Goal: Task Accomplishment & Management: Manage account settings

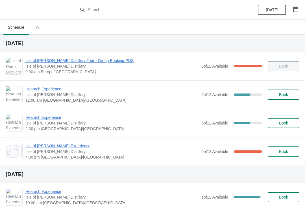
click at [39, 91] on span "Hearach Experience" at bounding box center [111, 89] width 173 height 6
click at [49, 89] on span "Hearach Experience" at bounding box center [111, 89] width 173 height 6
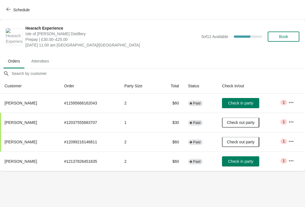
click at [240, 162] on span "Check in party" at bounding box center [240, 161] width 25 height 5
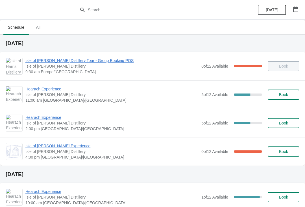
click at [296, 14] on button "button" at bounding box center [295, 9] width 10 height 10
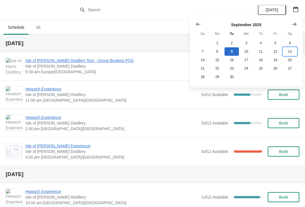
click at [291, 52] on button "13" at bounding box center [289, 51] width 14 height 8
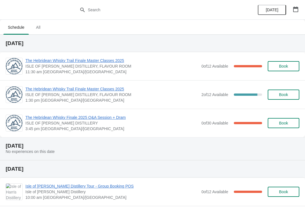
click at [291, 96] on span "Book" at bounding box center [283, 95] width 21 height 5
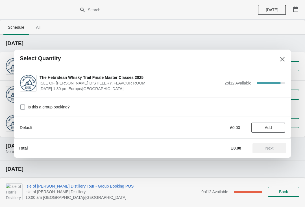
click at [276, 129] on span "Add" at bounding box center [268, 128] width 24 height 5
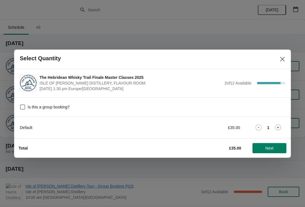
click at [278, 130] on icon at bounding box center [278, 128] width 6 height 6
click at [274, 148] on span "Next" at bounding box center [269, 148] width 25 height 5
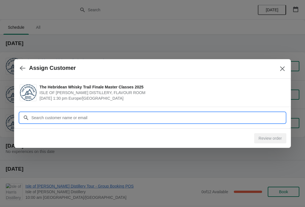
click at [86, 121] on input "Customer" at bounding box center [158, 118] width 254 height 10
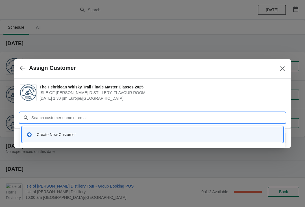
click at [115, 137] on div "Create New Customer" at bounding box center [157, 135] width 241 height 6
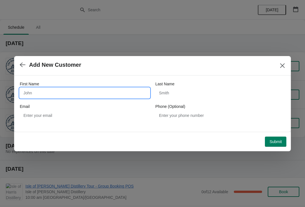
click at [87, 95] on input "First Name" at bounding box center [85, 93] width 130 height 10
type input "Linda"
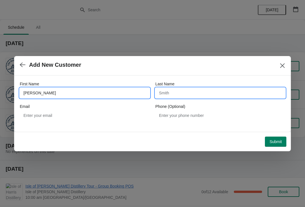
click at [195, 93] on input "Last Name" at bounding box center [220, 93] width 130 height 10
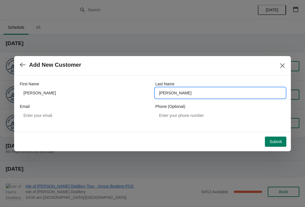
type input "Gilliland"
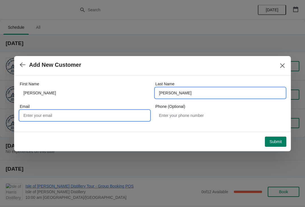
click at [77, 114] on input "Email" at bounding box center [85, 116] width 130 height 10
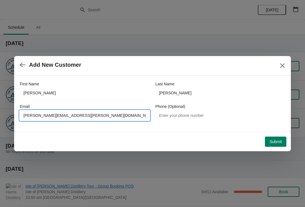
type input "Leona.mackay@harrisdistillery.com"
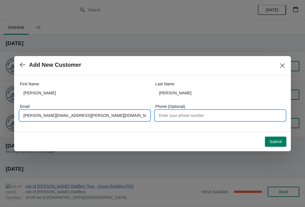
click at [202, 115] on input "Phone (Optional)" at bounding box center [220, 116] width 130 height 10
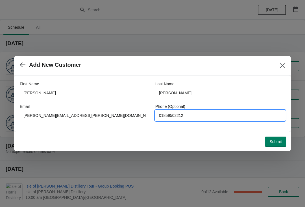
type input "01859502212"
click at [278, 143] on span "Submit" at bounding box center [275, 142] width 12 height 5
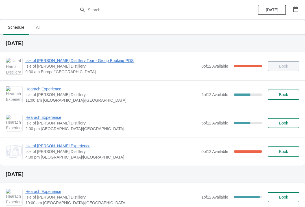
click at [297, 10] on icon "button" at bounding box center [295, 9] width 5 height 6
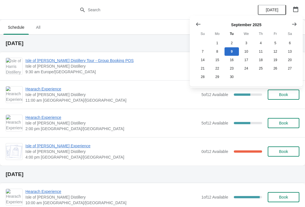
click at [38, 31] on span "All" at bounding box center [38, 27] width 14 height 10
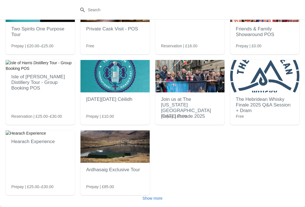
scroll to position [51, 0]
click at [276, 88] on img at bounding box center [264, 76] width 69 height 32
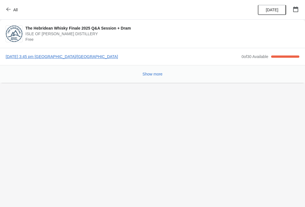
click at [8, 8] on icon "button" at bounding box center [8, 9] width 5 height 5
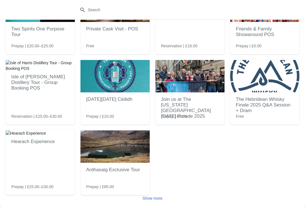
scroll to position [51, 0]
click at [155, 199] on span "Show more" at bounding box center [152, 198] width 20 height 5
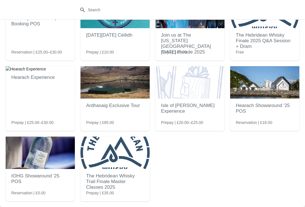
scroll to position [115, 0]
click at [117, 166] on img at bounding box center [114, 153] width 69 height 32
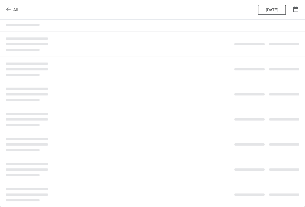
scroll to position [0, 0]
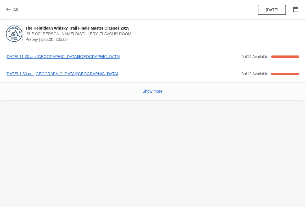
click at [83, 76] on span "Saturday, September 13, 2025 | 1:30 pm Europe/London" at bounding box center [122, 74] width 233 height 6
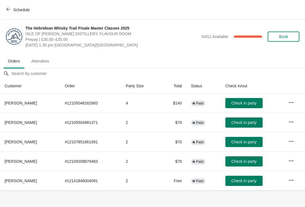
click at [20, 181] on span "Leona Mackay" at bounding box center [21, 181] width 32 height 5
click at [291, 181] on icon "button" at bounding box center [291, 180] width 5 height 1
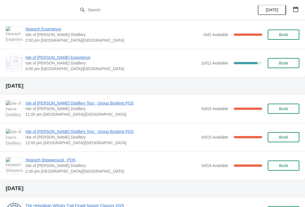
scroll to position [382, 0]
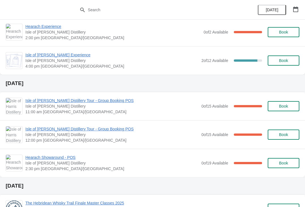
click at [58, 181] on div "[DATE]" at bounding box center [152, 185] width 305 height 17
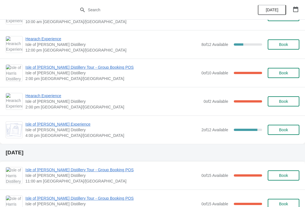
scroll to position [311, 0]
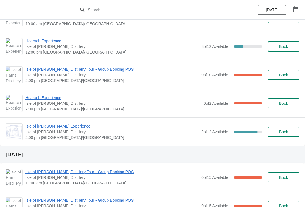
click at [85, 75] on span "Isle of [PERSON_NAME] Distillery" at bounding box center [111, 75] width 173 height 6
click at [91, 65] on div "Isle of Harris Distillery Tour - Group Booking POS Isle of Harris Distillery 2:…" at bounding box center [152, 75] width 305 height 28
click at [97, 72] on span "Isle of [PERSON_NAME] Distillery Tour - Group Booking POS" at bounding box center [111, 70] width 173 height 6
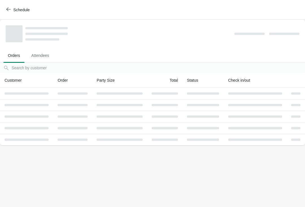
scroll to position [0, 0]
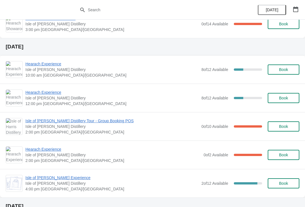
scroll to position [259, 0]
click at [88, 122] on span "Isle of [PERSON_NAME] Distillery Tour - Group Booking POS" at bounding box center [111, 121] width 173 height 6
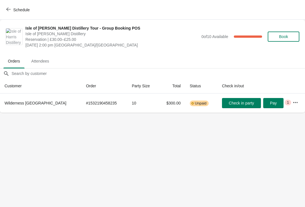
click at [296, 104] on icon "button" at bounding box center [295, 103] width 6 height 6
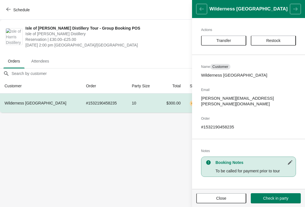
click at [288, 160] on icon "button" at bounding box center [290, 163] width 6 height 6
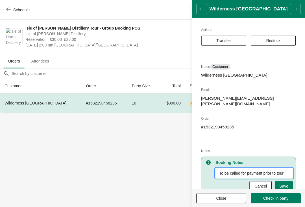
click at [242, 168] on input "To be called for payment prior to tour" at bounding box center [253, 173] width 77 height 10
click at [287, 168] on input "To be called for payment prior to tour" at bounding box center [253, 173] width 77 height 10
type input "To"
type input "Payment made #349940"
click at [282, 184] on span "Save" at bounding box center [283, 186] width 9 height 5
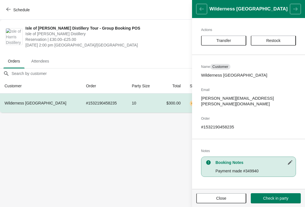
click at [225, 196] on button "Close" at bounding box center [221, 199] width 50 height 10
